Goal: Check status: Check status

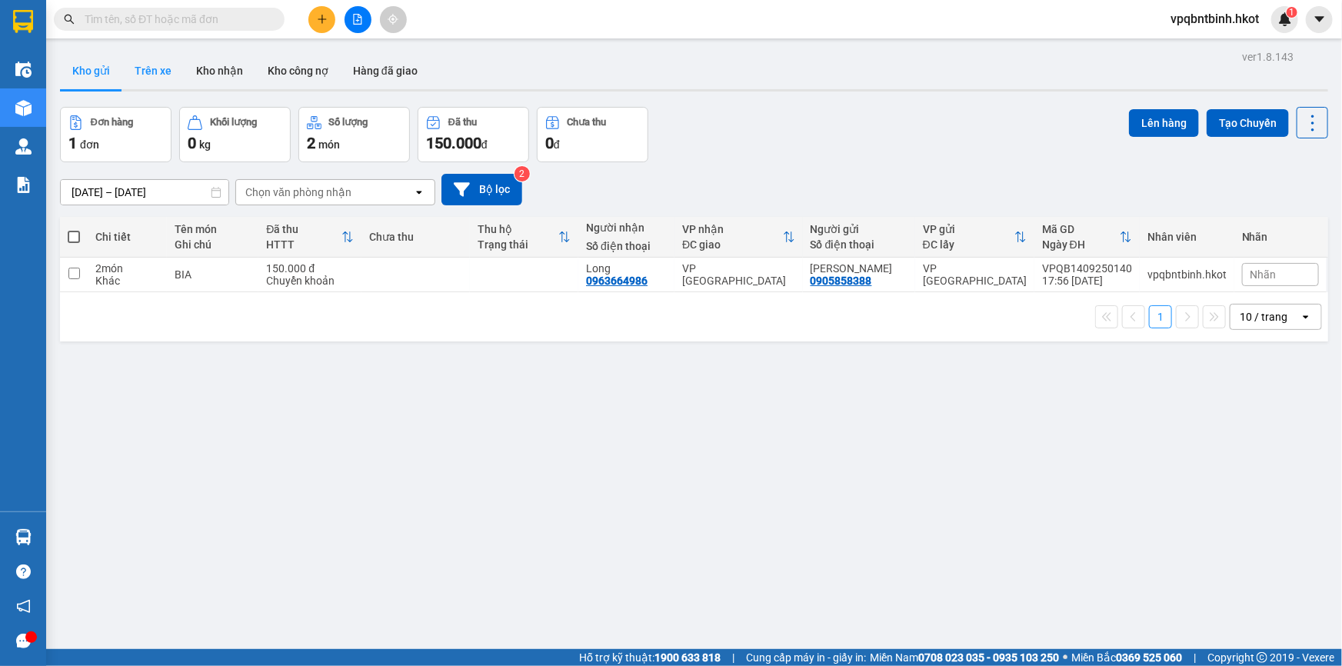
click at [165, 67] on button "Trên xe" at bounding box center [153, 70] width 62 height 37
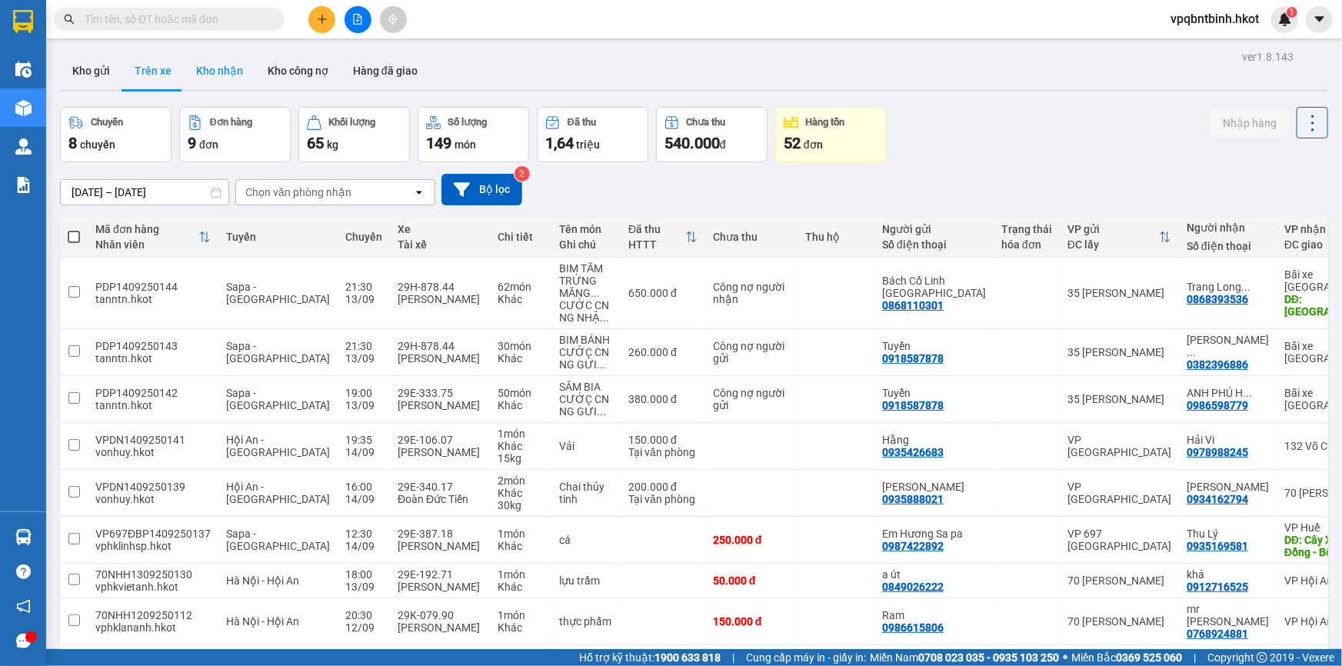
click at [205, 57] on button "Kho nhận" at bounding box center [220, 70] width 72 height 37
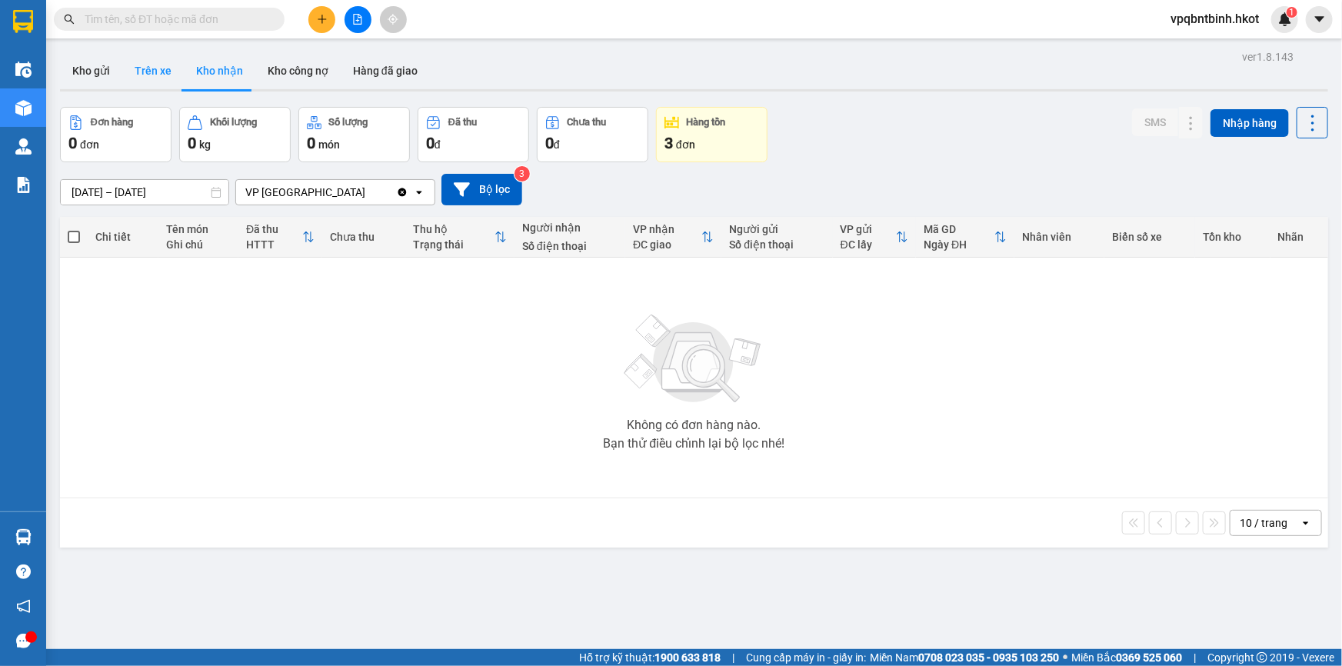
click at [155, 68] on button "Trên xe" at bounding box center [153, 70] width 62 height 37
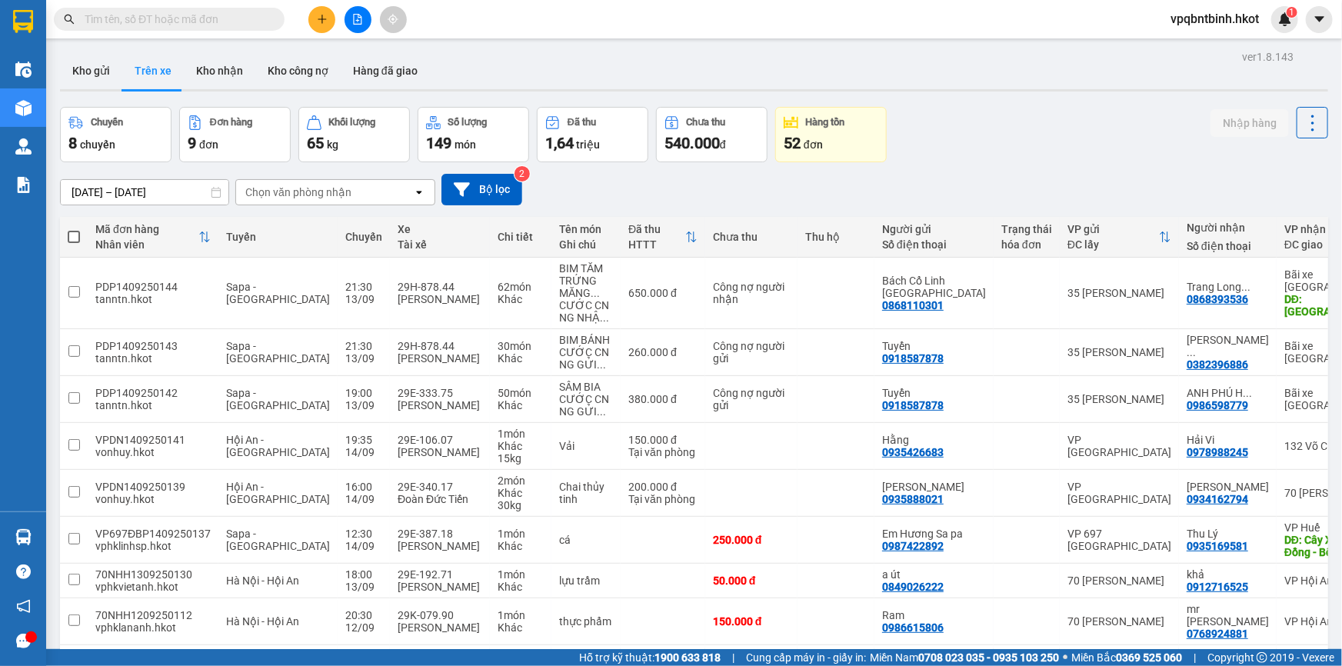
click at [158, 195] on input "[DATE] – [DATE]" at bounding box center [145, 192] width 168 height 25
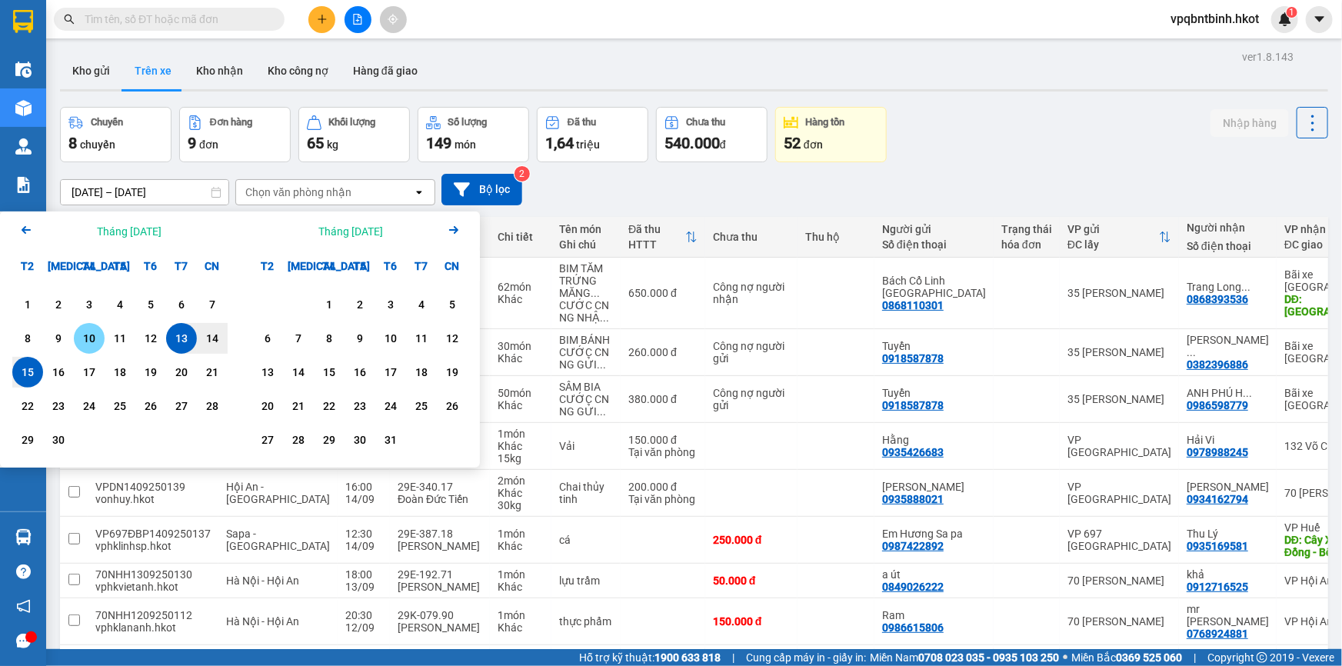
click at [93, 334] on div "10" at bounding box center [89, 338] width 22 height 18
click at [149, 369] on div "19" at bounding box center [151, 372] width 22 height 18
type input "[DATE] – [DATE]"
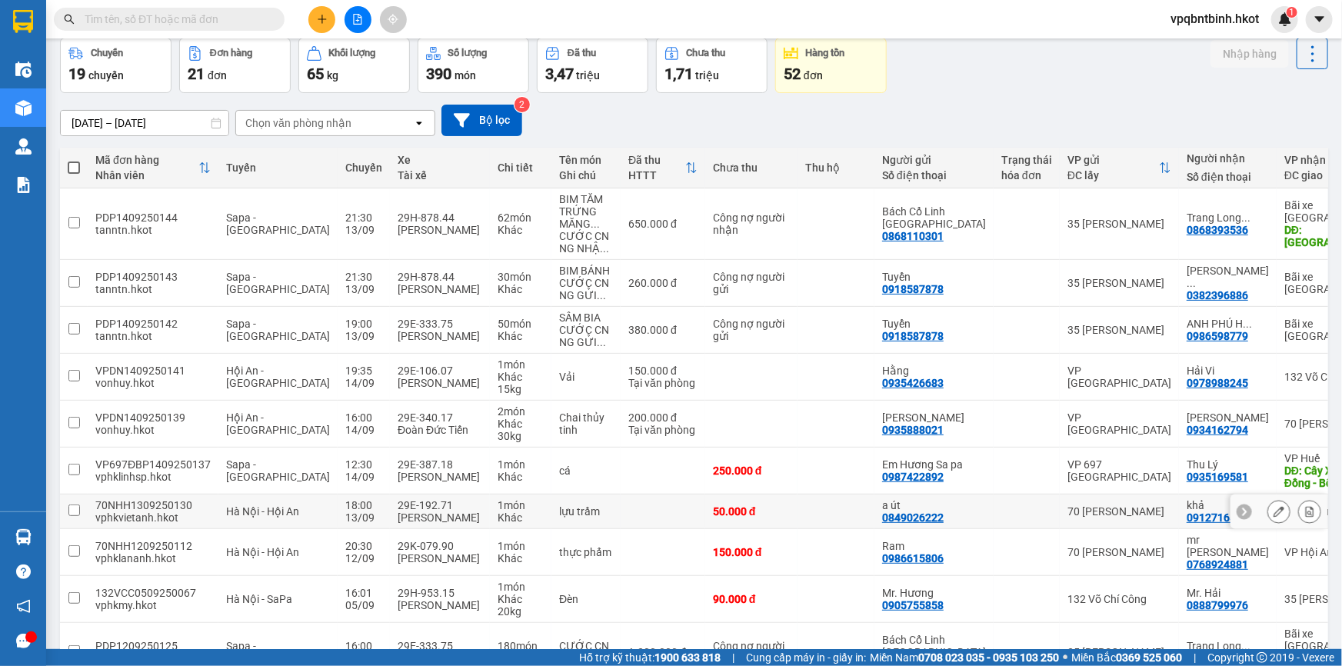
scroll to position [169, 0]
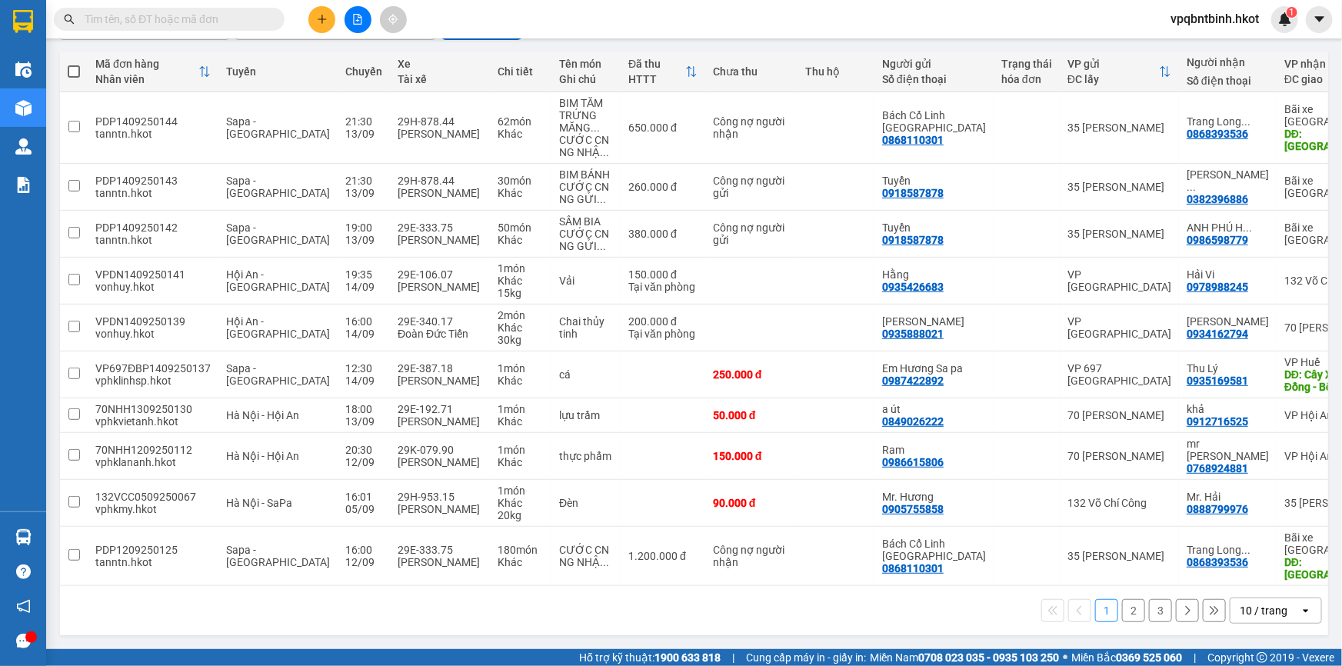
click at [1125, 609] on button "2" at bounding box center [1133, 610] width 23 height 23
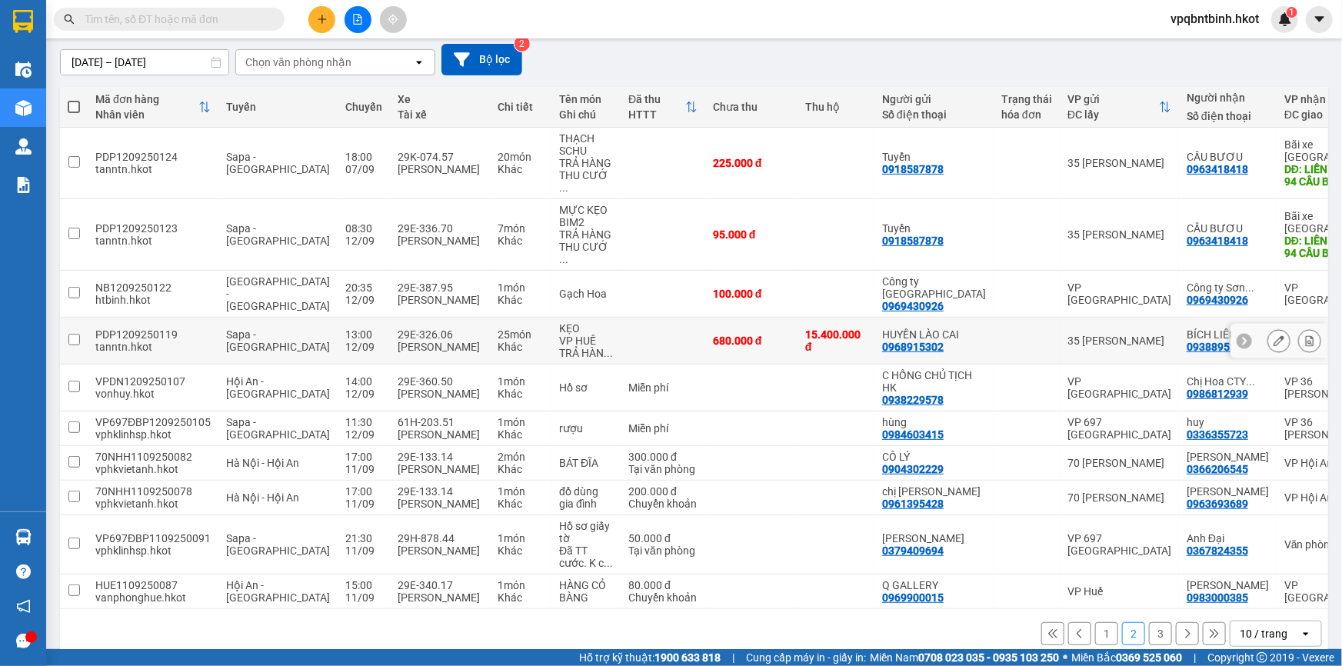
scroll to position [132, 0]
click at [70, 332] on input "checkbox" at bounding box center [74, 338] width 12 height 12
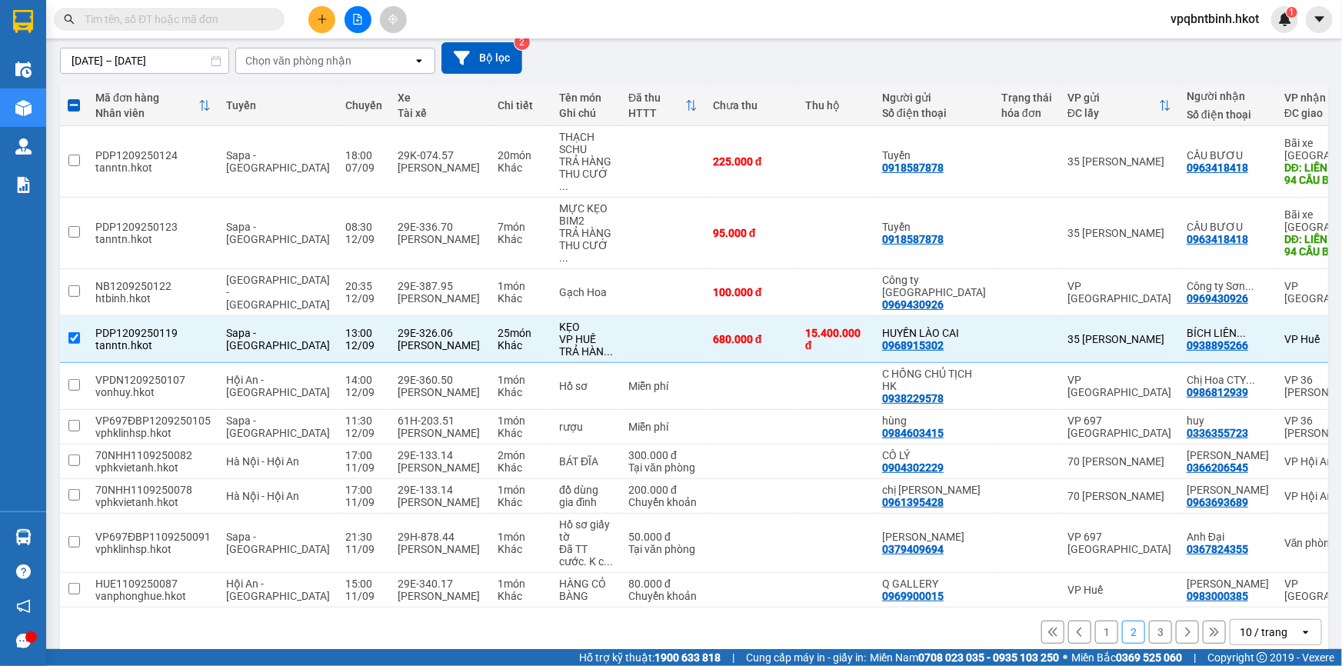
scroll to position [0, 0]
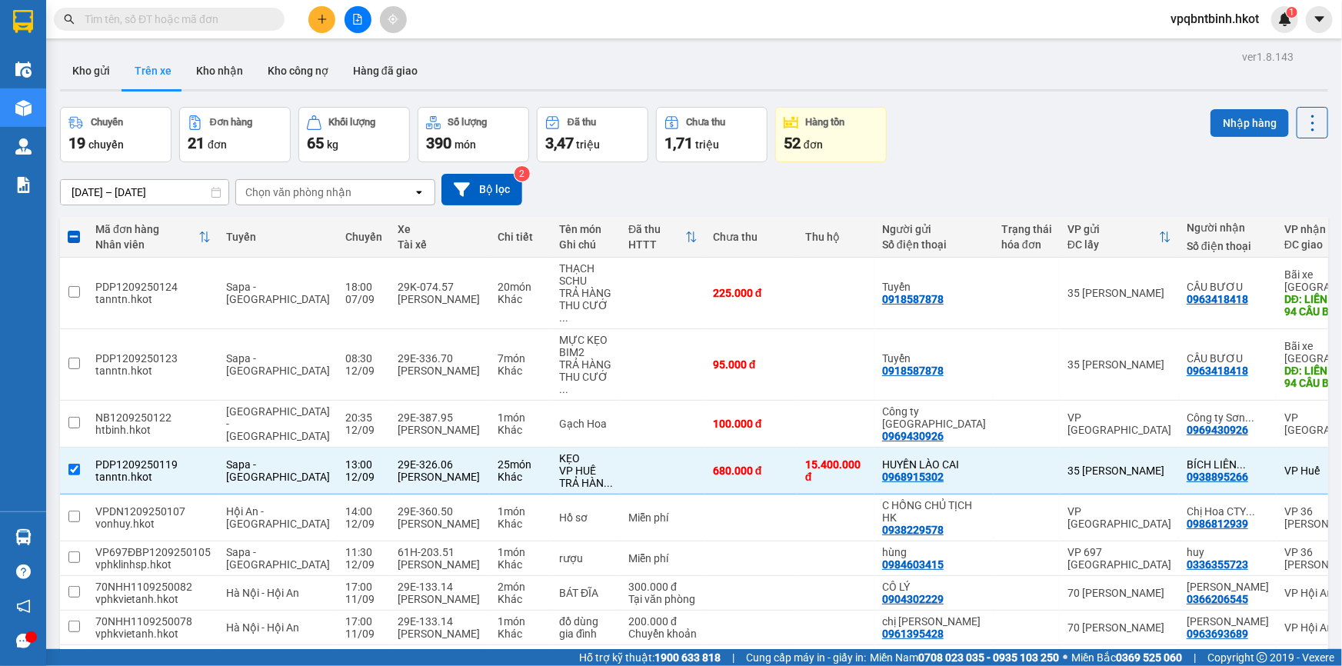
click at [1238, 122] on button "Nhập hàng" at bounding box center [1250, 123] width 78 height 28
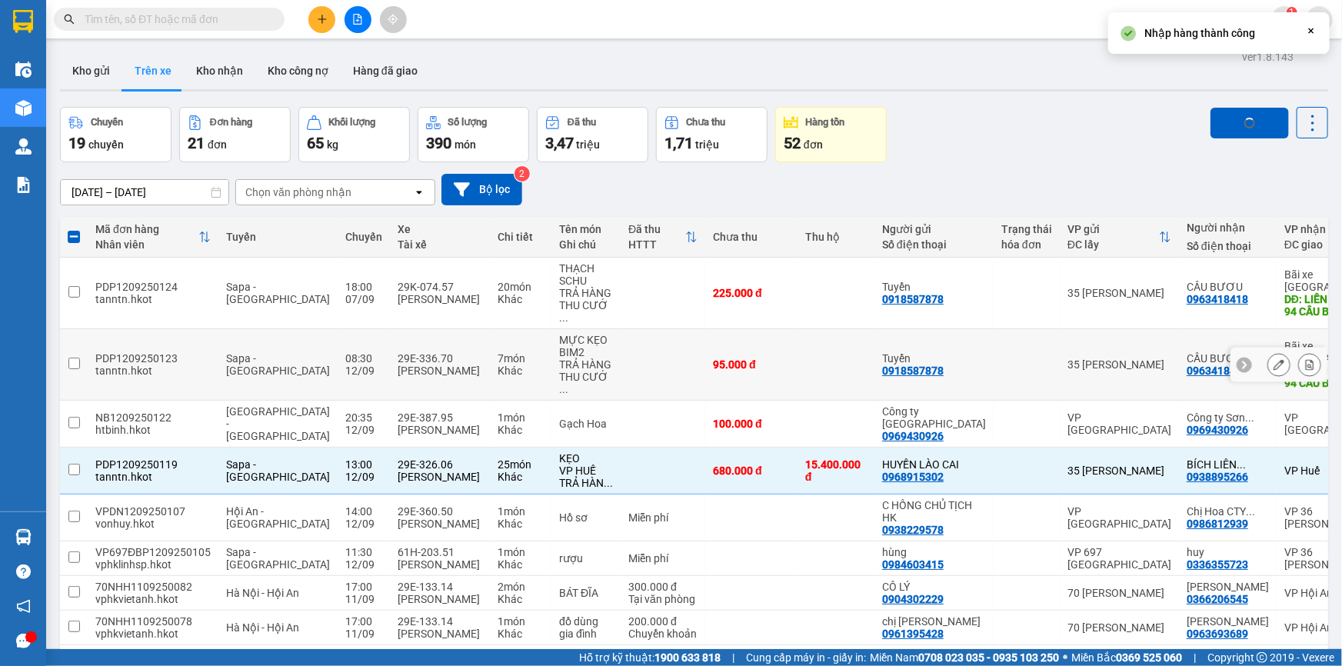
checkbox input "false"
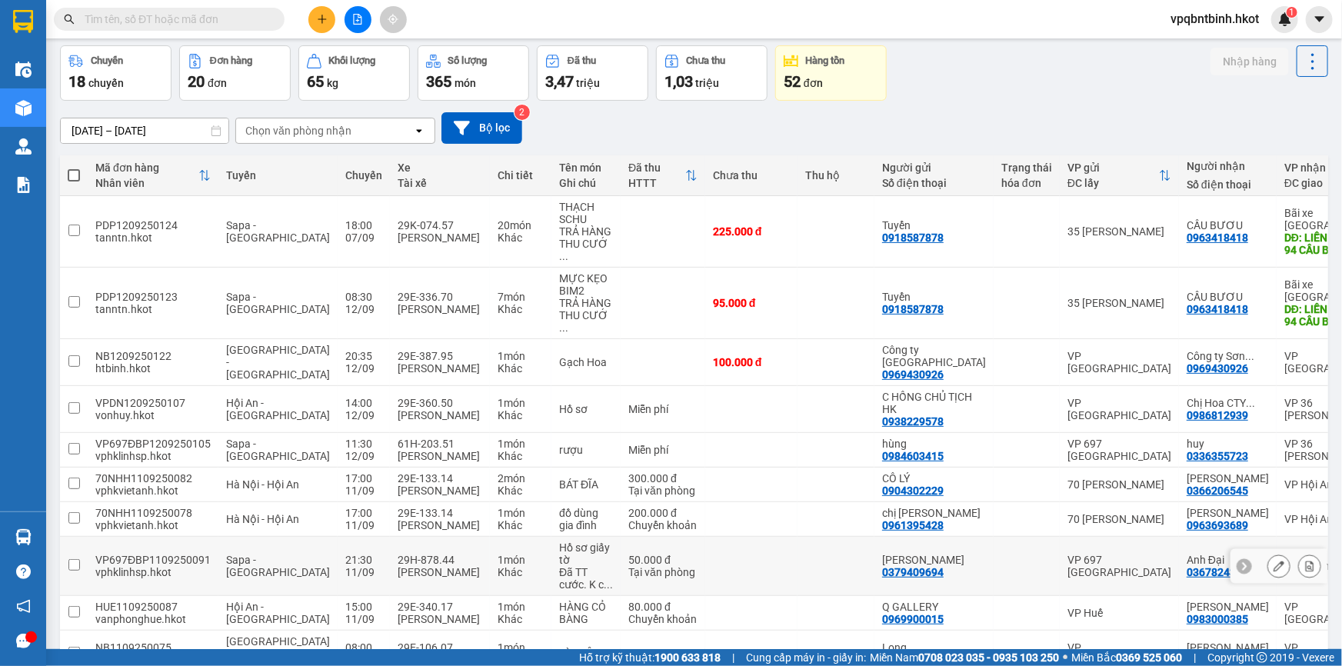
scroll to position [132, 0]
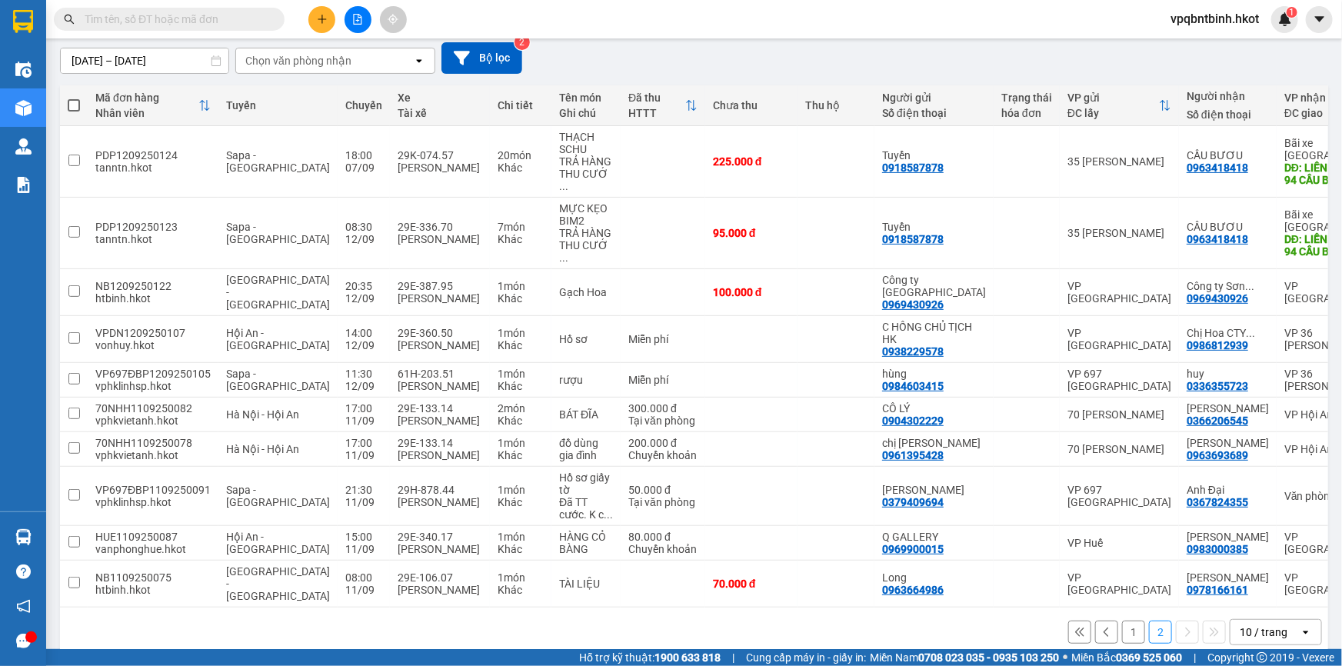
click at [1125, 621] on button "1" at bounding box center [1133, 632] width 23 height 23
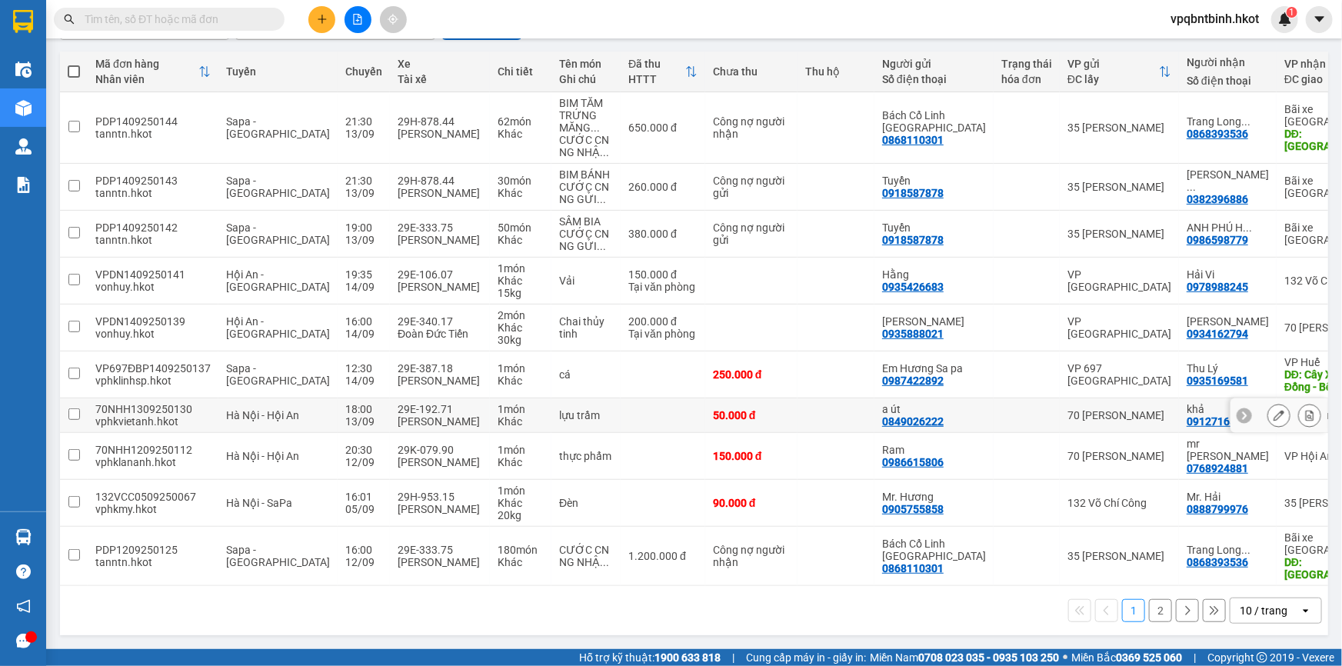
scroll to position [0, 0]
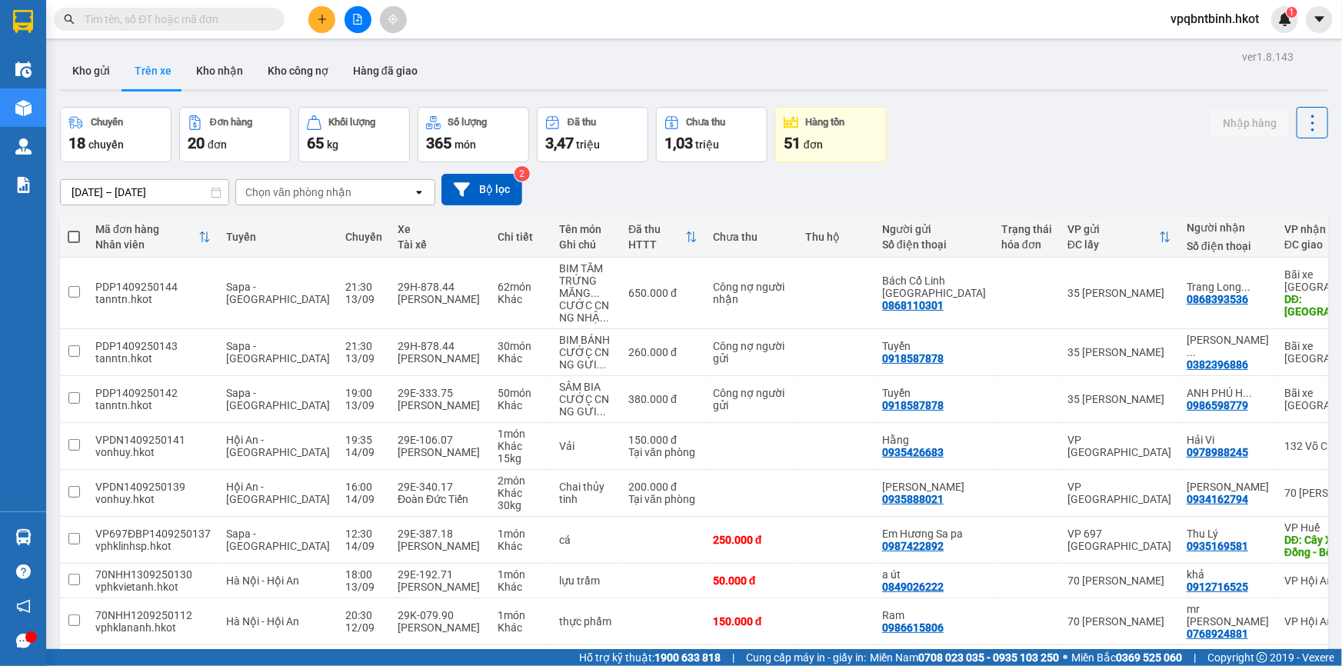
click at [984, 152] on div "Chuyến 18 chuyến Đơn hàng 20 đơn Khối lượng 65 kg Số lượng 365 món Đã thu 3,47 …" at bounding box center [694, 134] width 1269 height 55
click at [985, 105] on div "ver 1.8.143 Kho gửi Trên xe Kho nhận Kho công nợ Hàng đã giao Chuyến 18 chuyến …" at bounding box center [694, 426] width 1281 height 761
